Goal: Navigation & Orientation: Find specific page/section

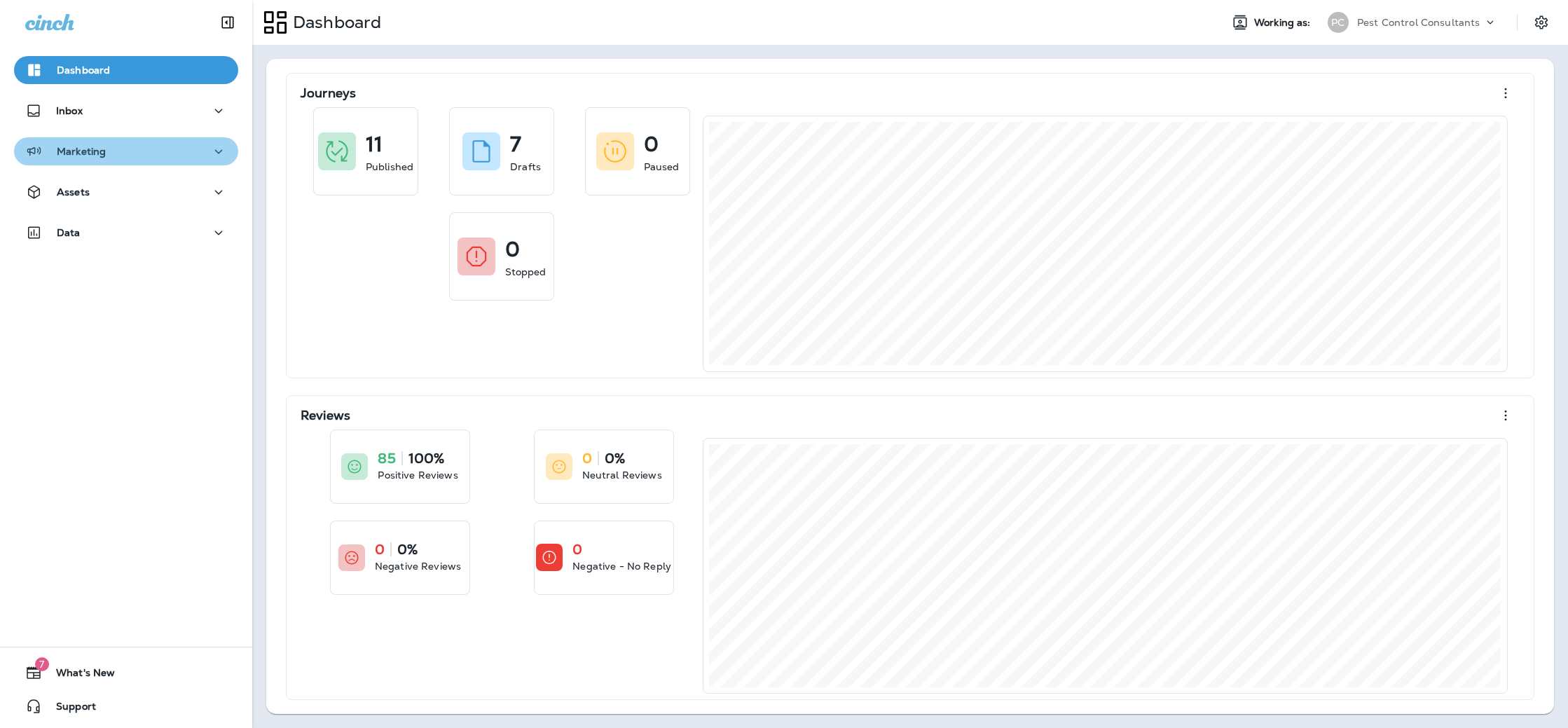
click at [206, 151] on div "Marketing" at bounding box center [126, 152] width 202 height 17
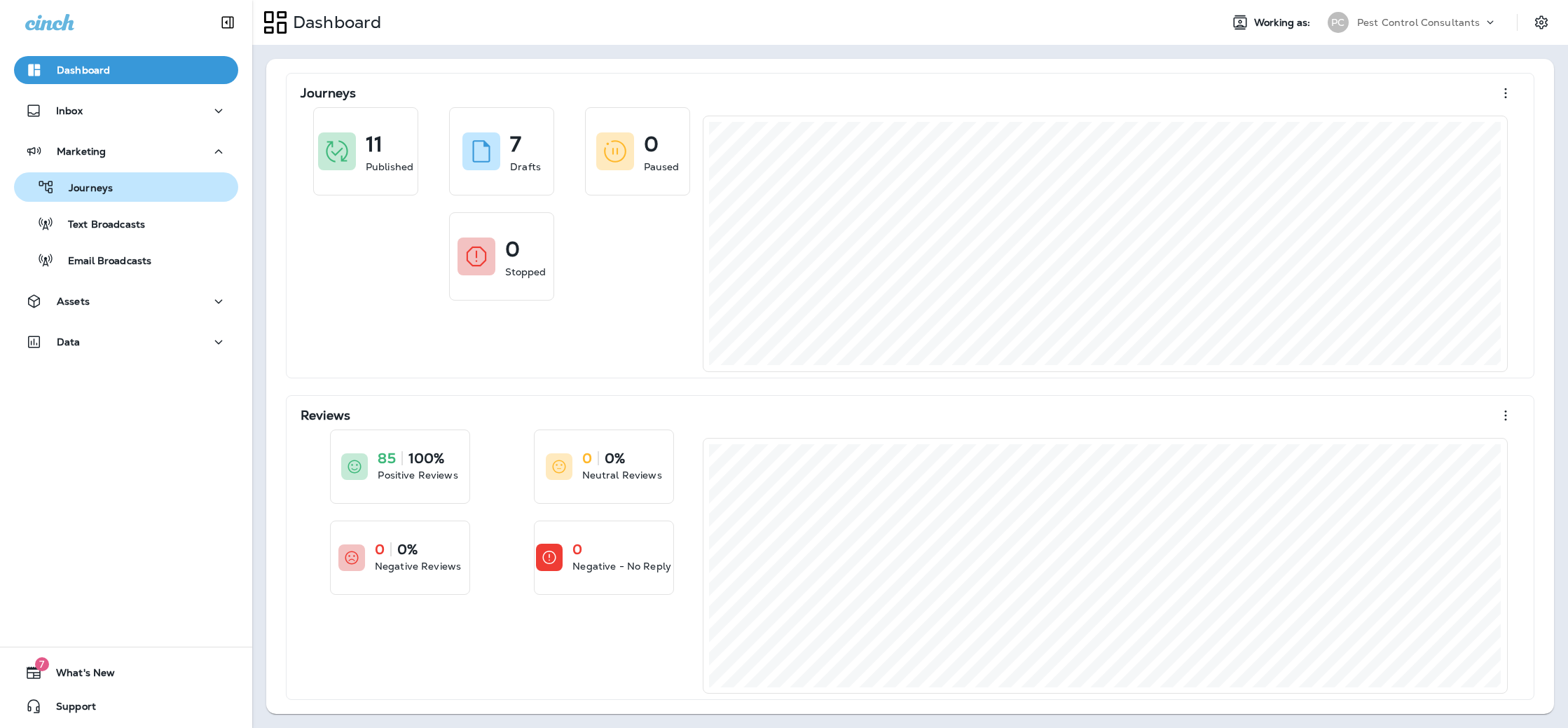
click at [196, 190] on div "Journeys" at bounding box center [126, 187] width 213 height 21
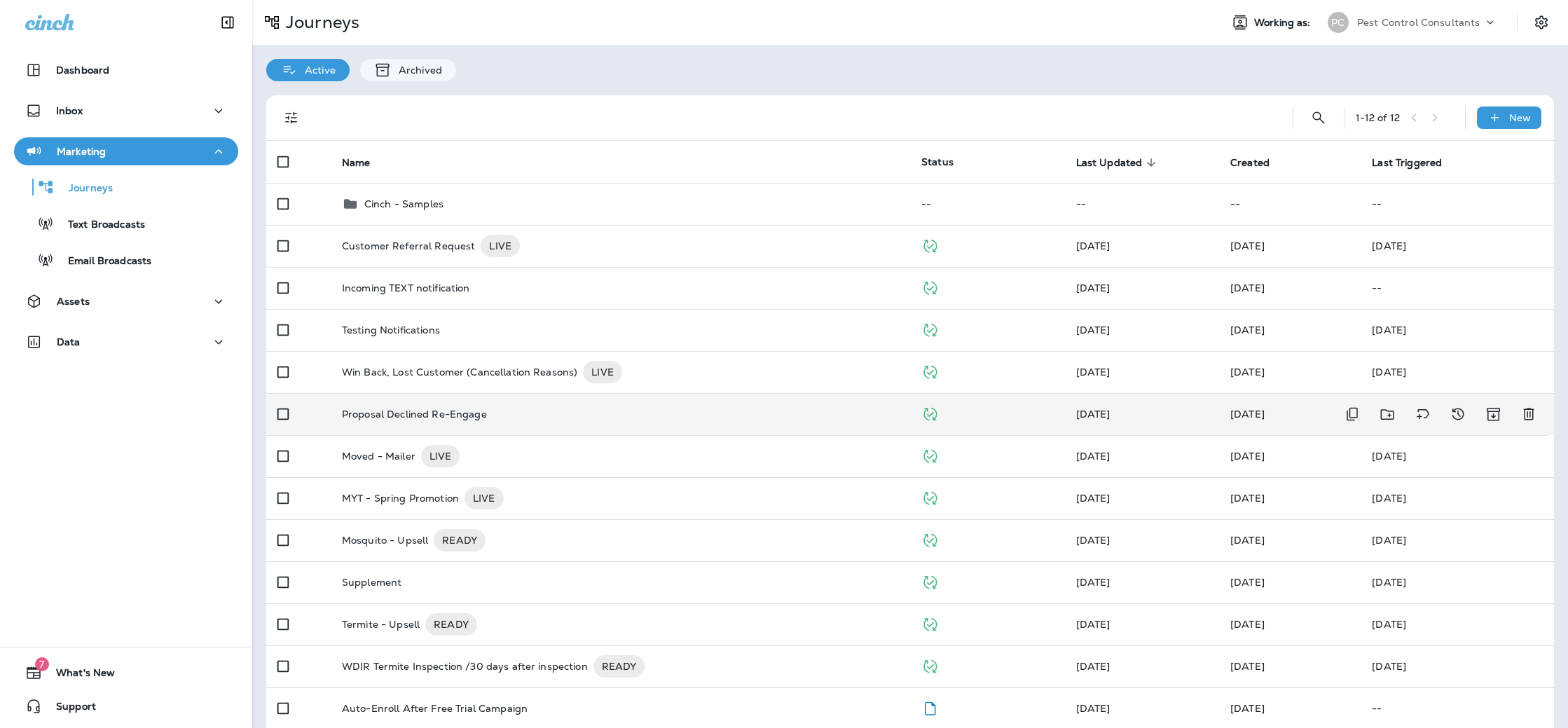
click at [485, 416] on div "Proposal Declined Re-Engage" at bounding box center [621, 414] width 557 height 11
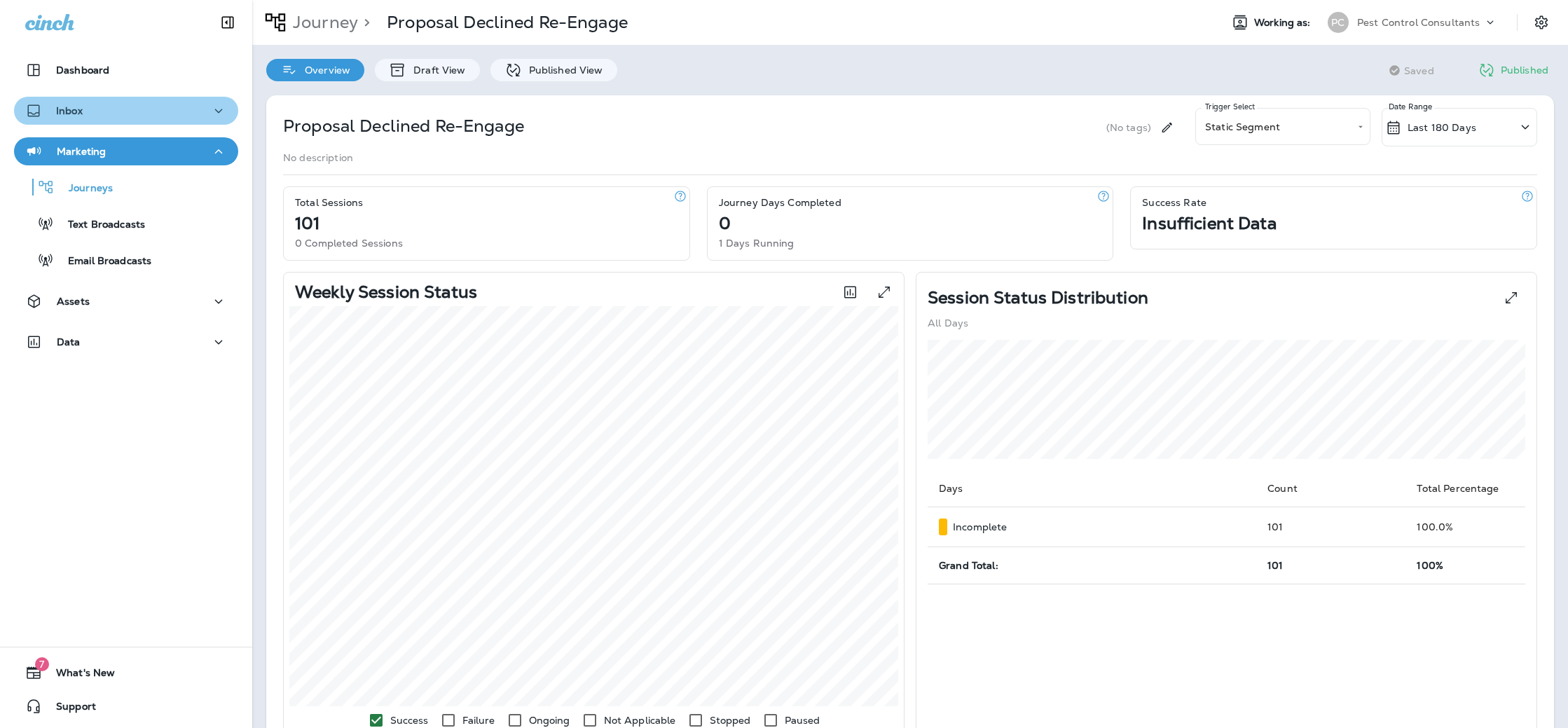
click at [148, 116] on div "Inbox" at bounding box center [126, 111] width 202 height 17
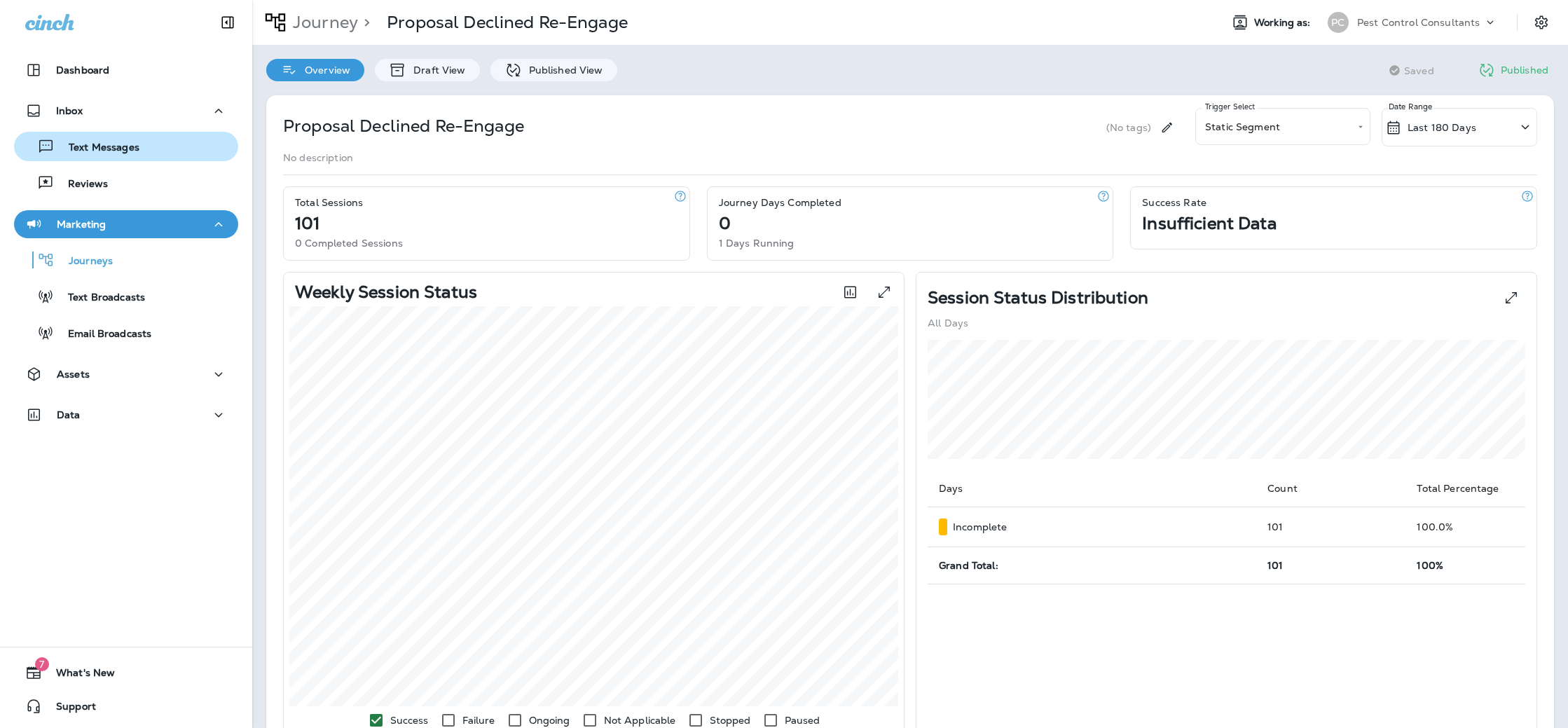
click at [138, 147] on div "Text Messages" at bounding box center [126, 146] width 213 height 21
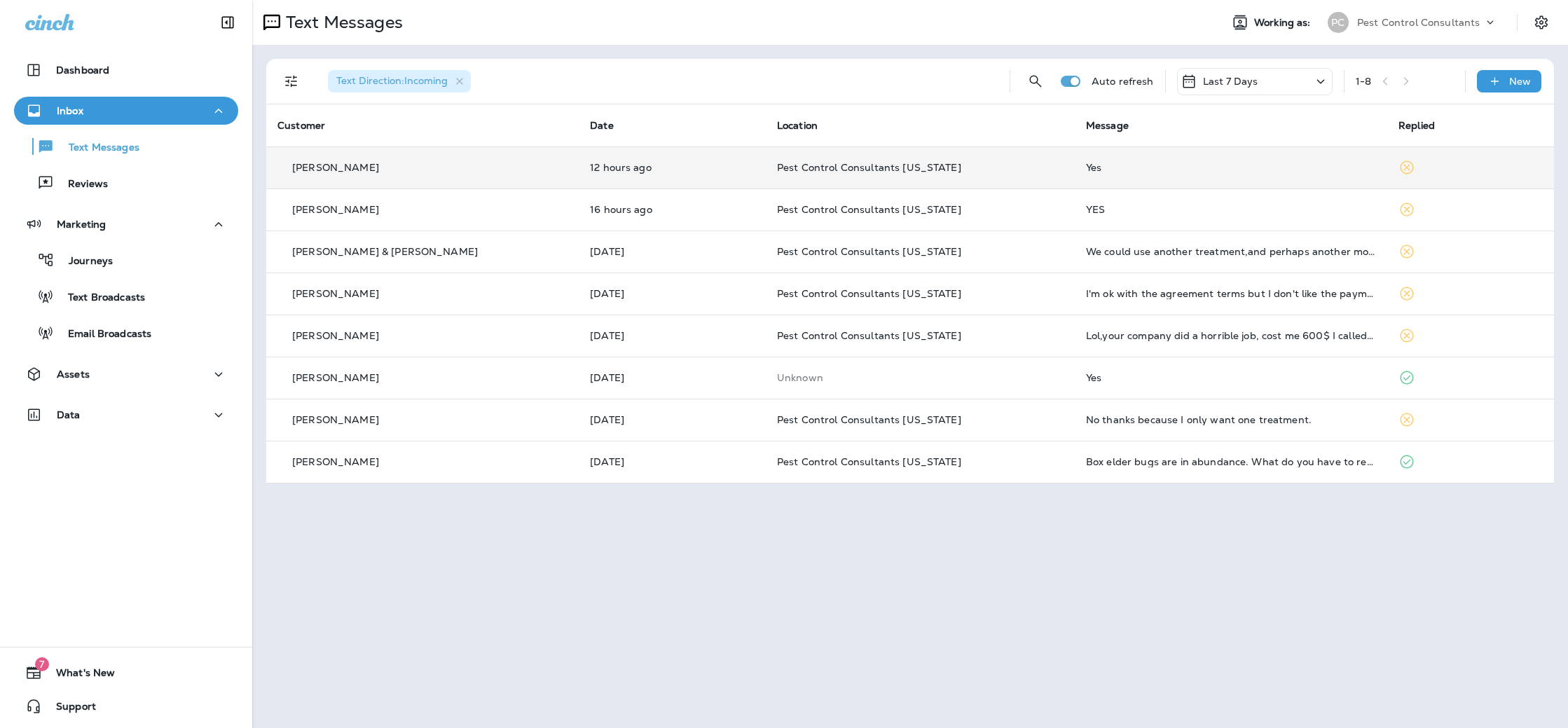
click at [435, 164] on div "[PERSON_NAME]" at bounding box center [423, 168] width 290 height 15
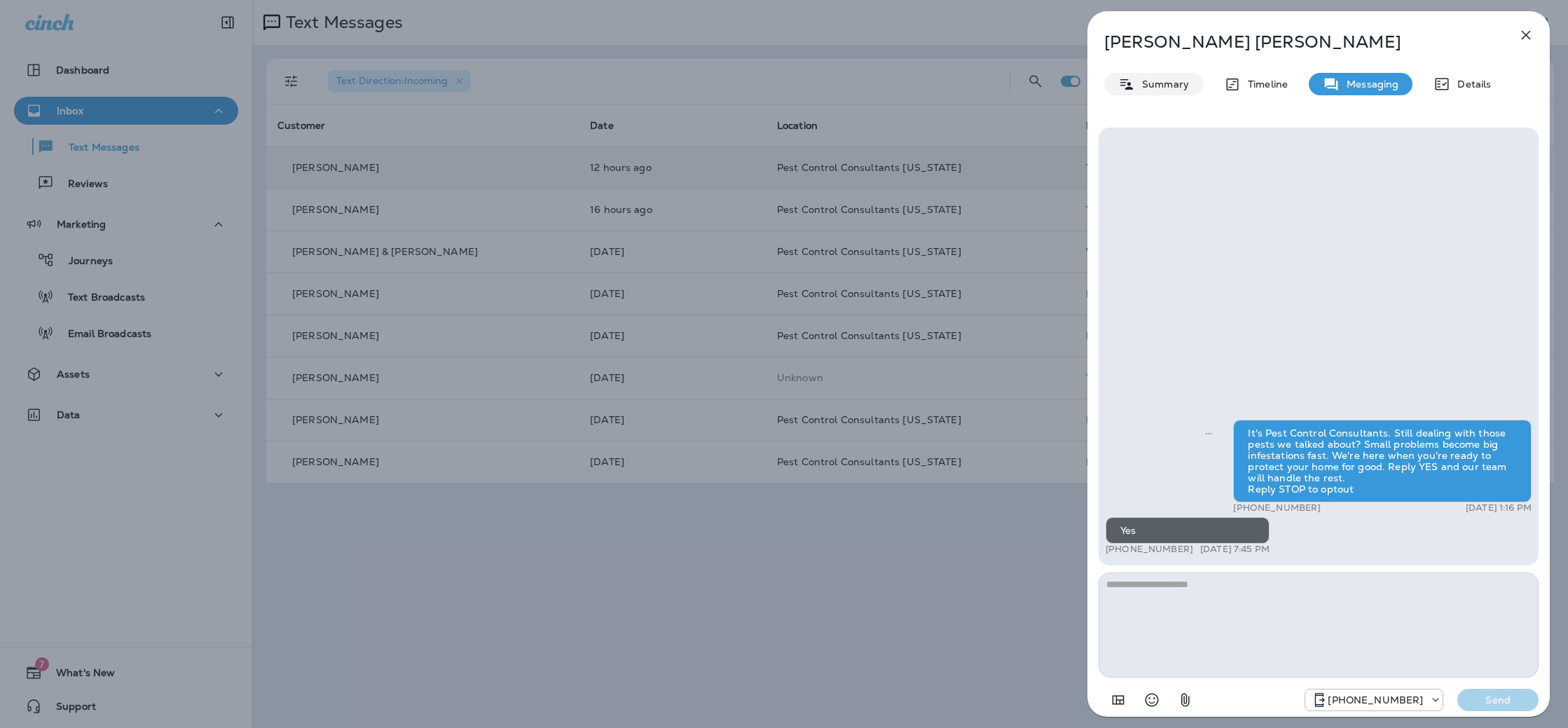
click at [1158, 79] on p "Summary" at bounding box center [1161, 84] width 54 height 11
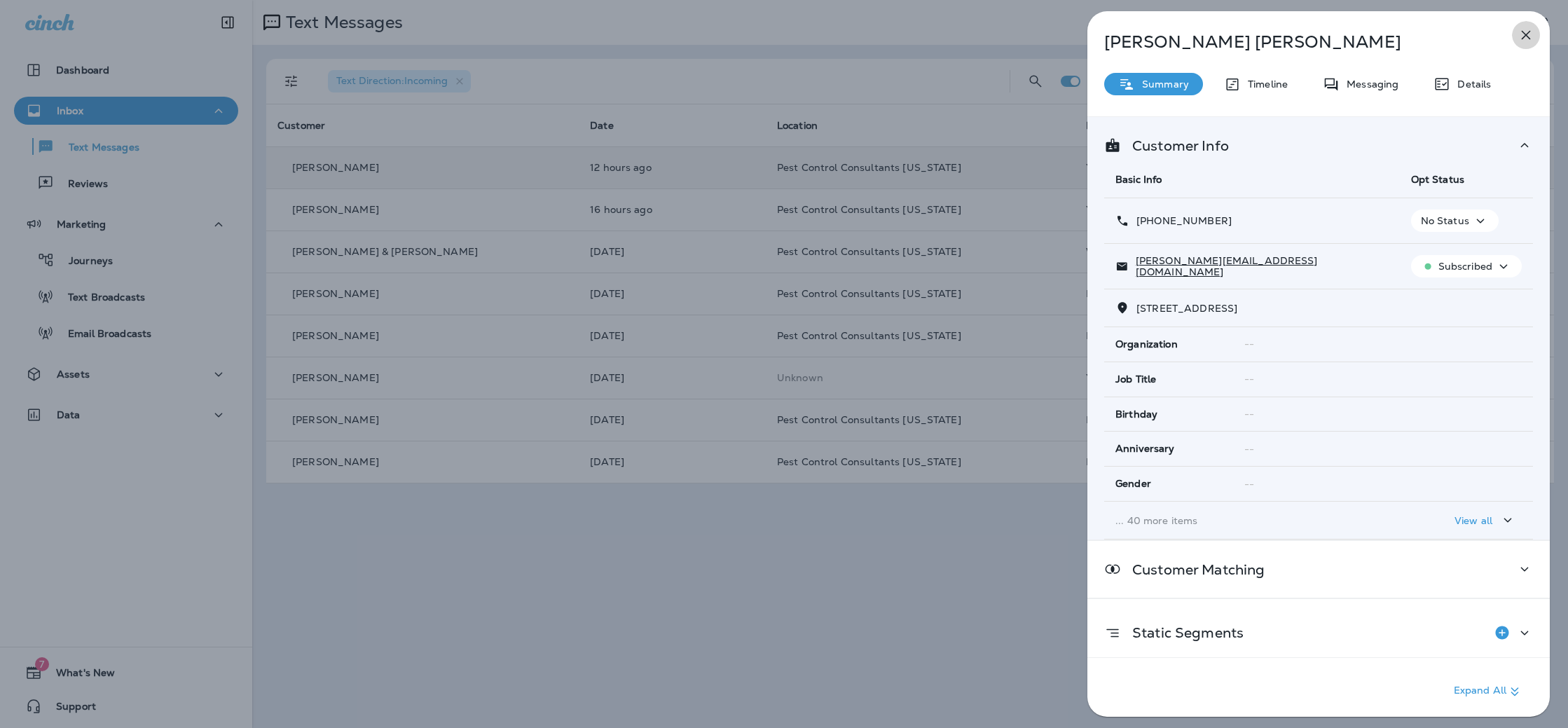
click at [1528, 35] on icon "button" at bounding box center [1526, 35] width 17 height 17
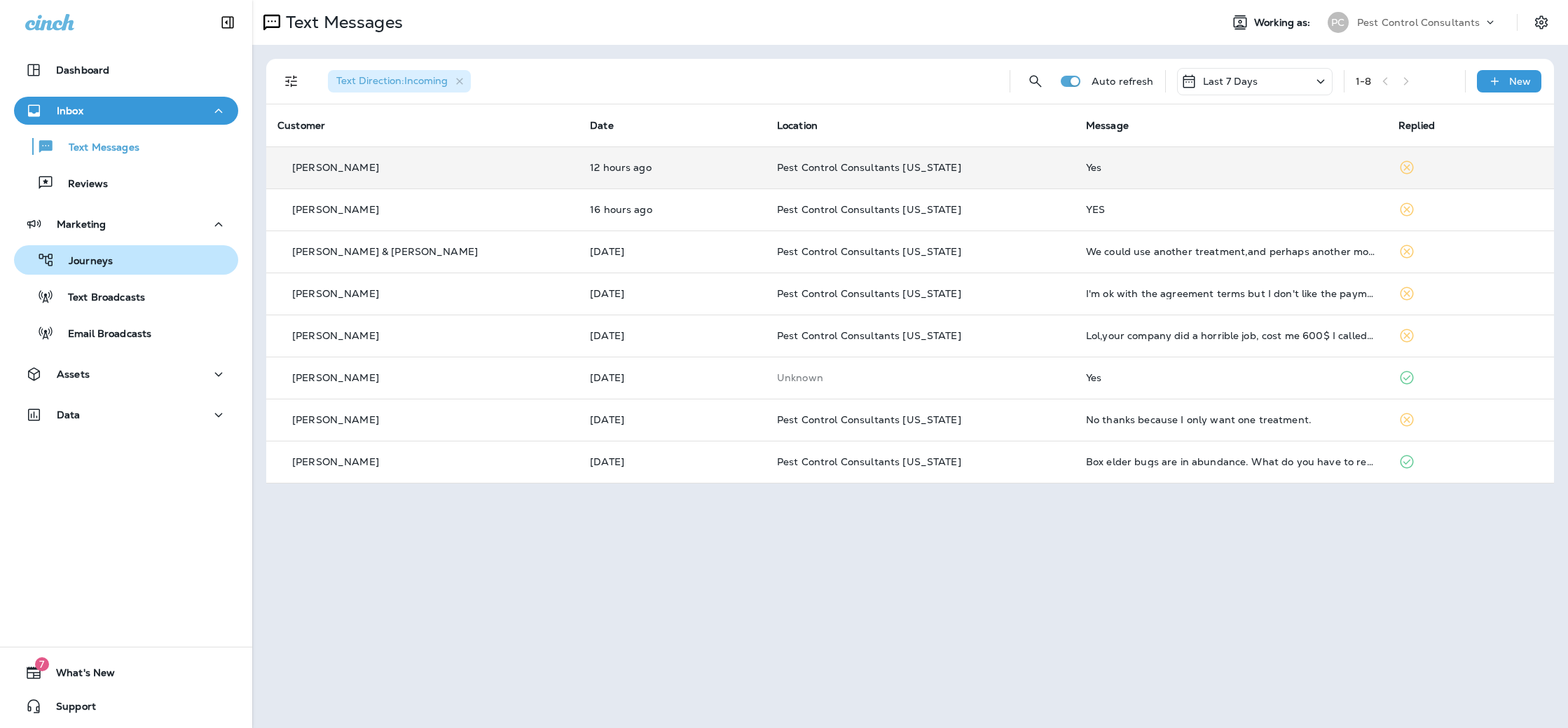
click at [124, 260] on div "Journeys" at bounding box center [126, 260] width 213 height 21
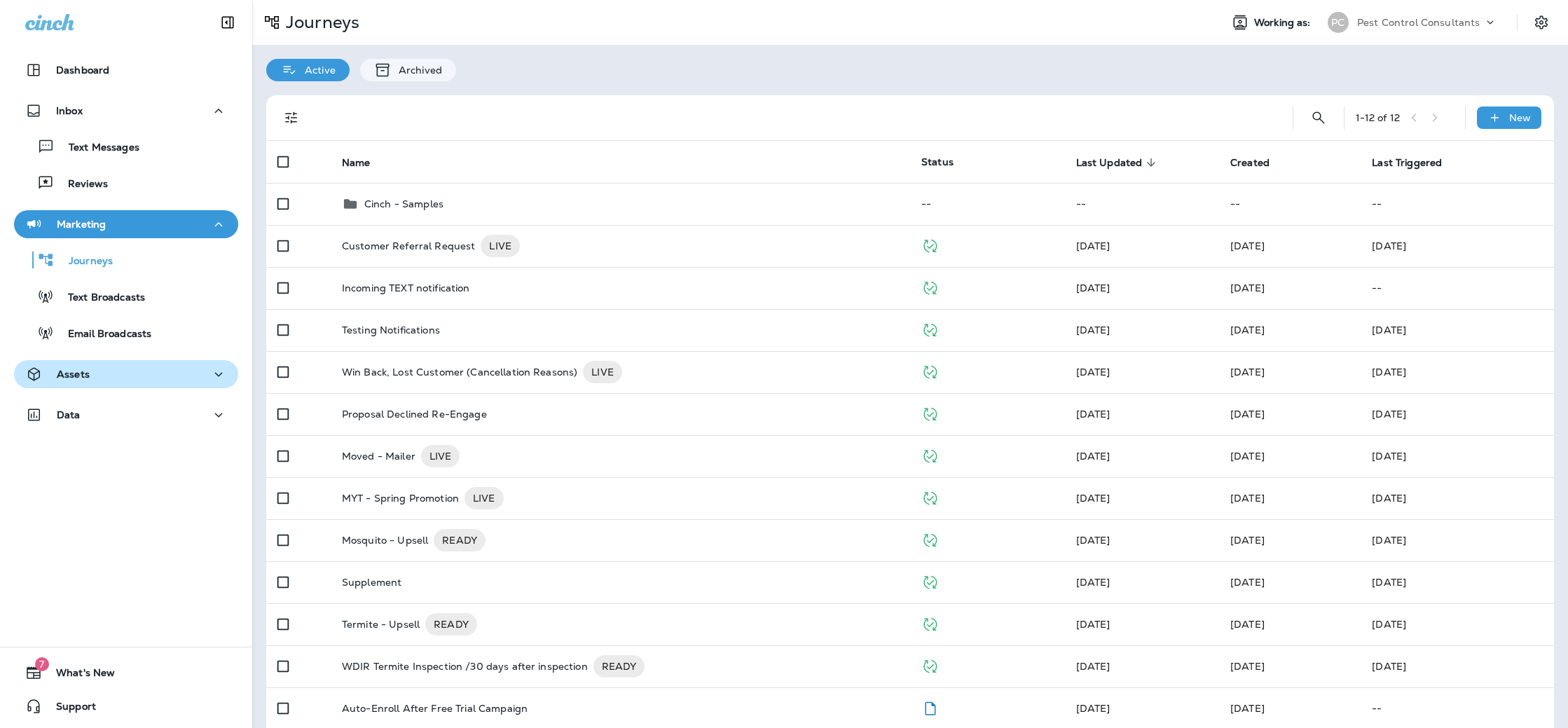
scroll to position [15, 0]
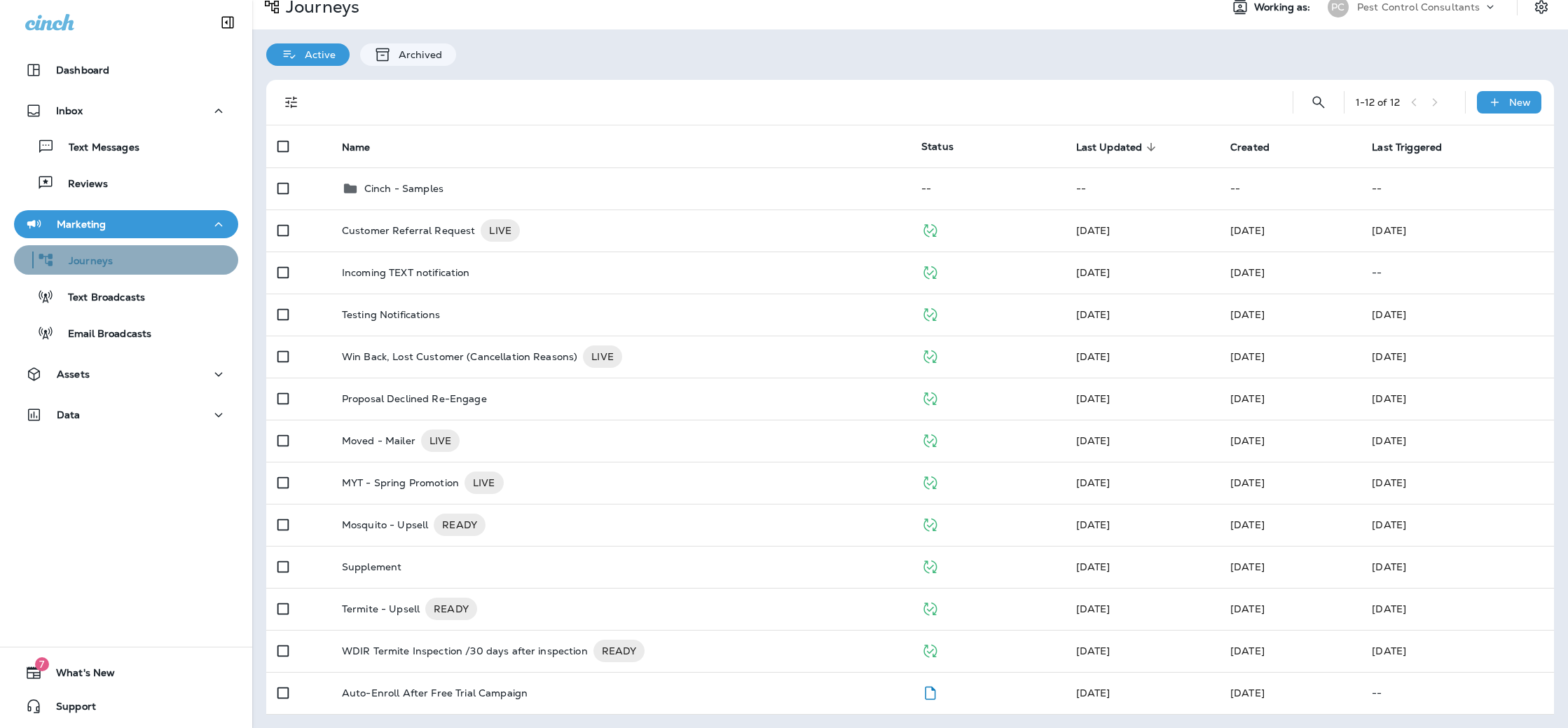
click at [121, 262] on div "Journeys" at bounding box center [126, 260] width 213 height 21
